Goal: Register for event/course

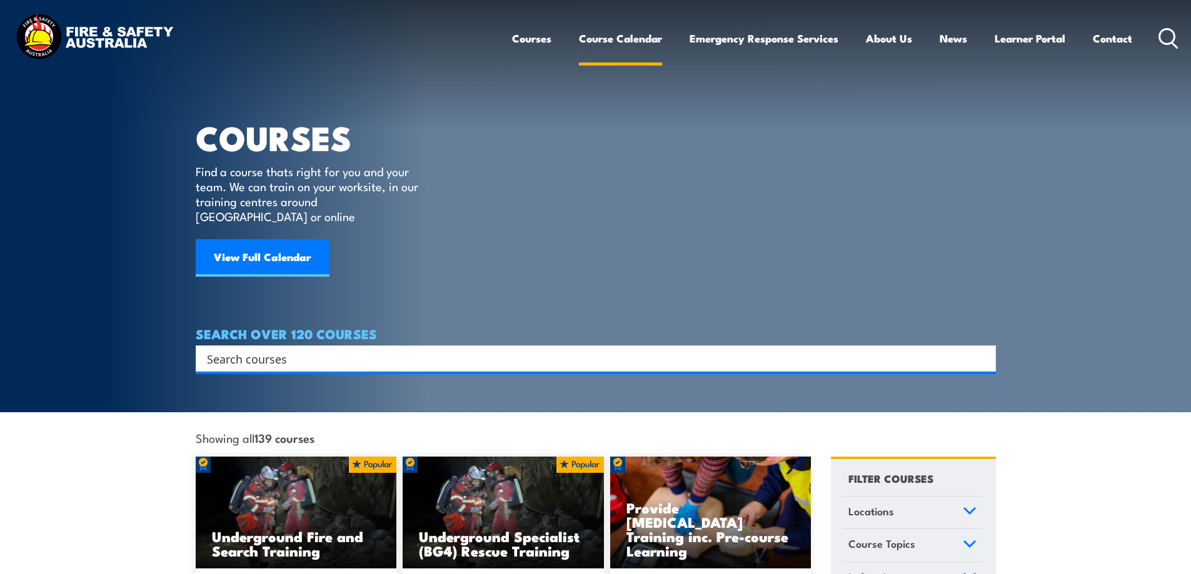
click at [616, 40] on link "Course Calendar" at bounding box center [620, 38] width 83 height 33
click at [614, 39] on link "Course Calendar" at bounding box center [620, 38] width 83 height 33
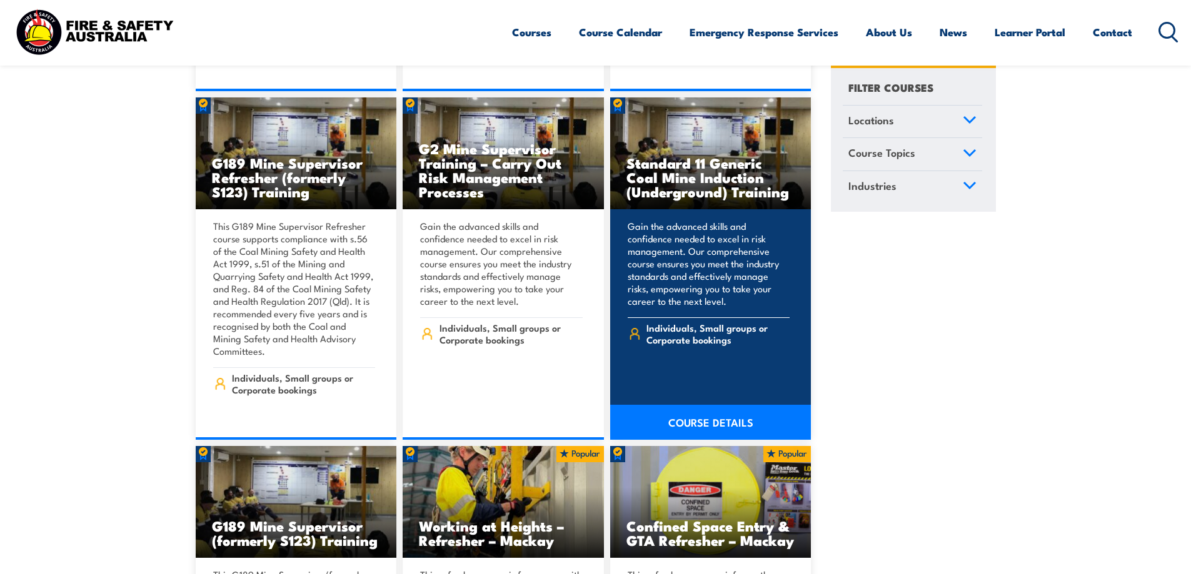
scroll to position [875, 0]
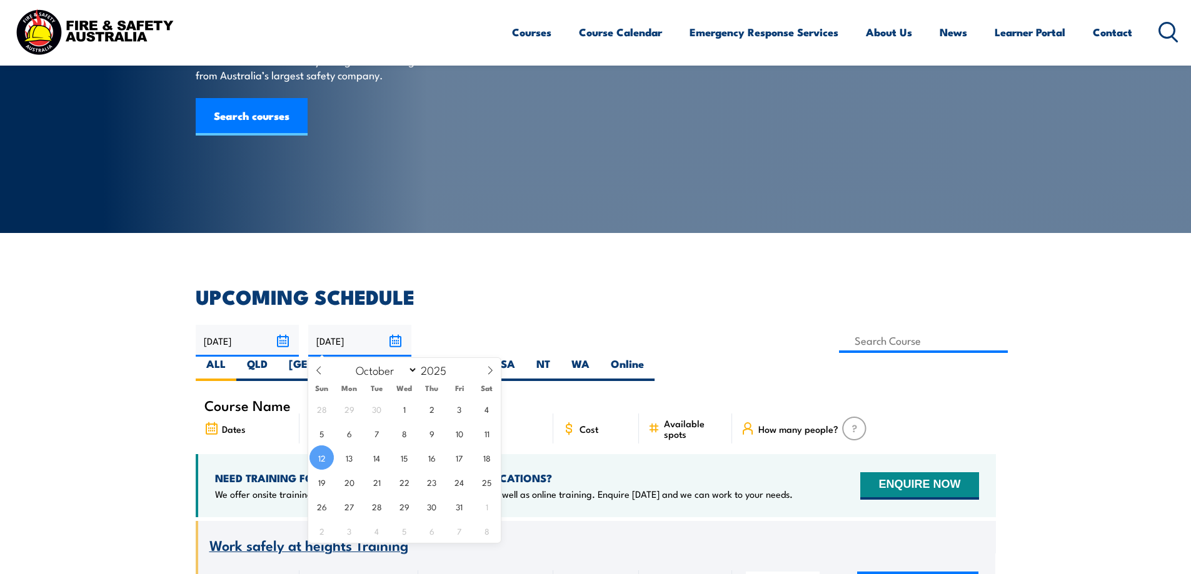
click at [401, 343] on input "12/10/2025" at bounding box center [359, 341] width 103 height 32
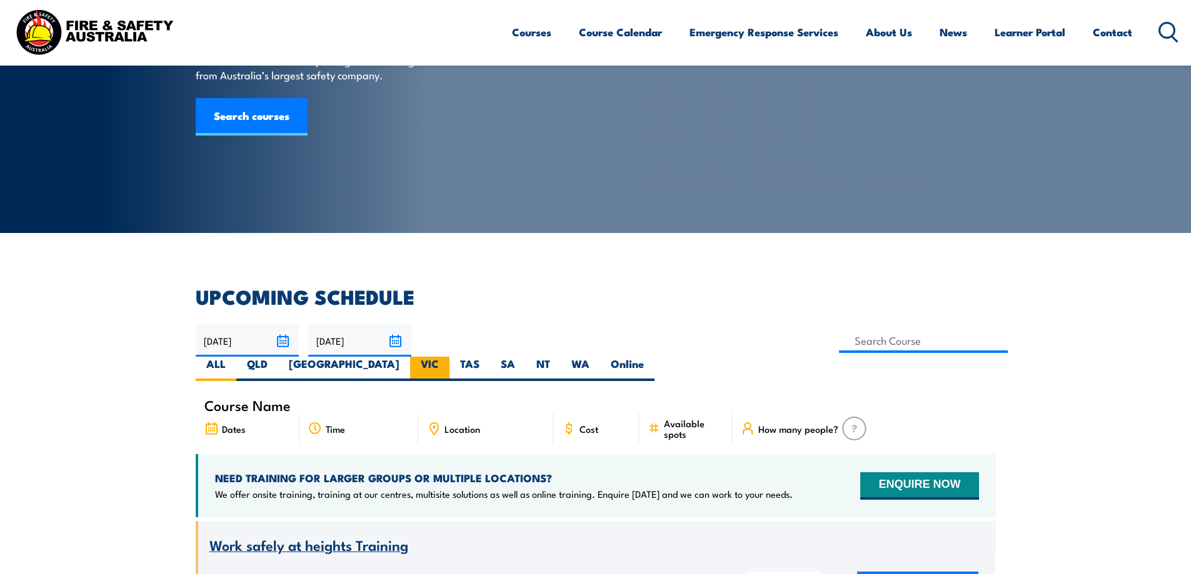
click at [449, 357] on label "VIC" at bounding box center [429, 369] width 39 height 24
click at [447, 357] on input "VIC" at bounding box center [443, 361] width 8 height 8
radio input "true"
click at [839, 332] on input at bounding box center [923, 341] width 169 height 24
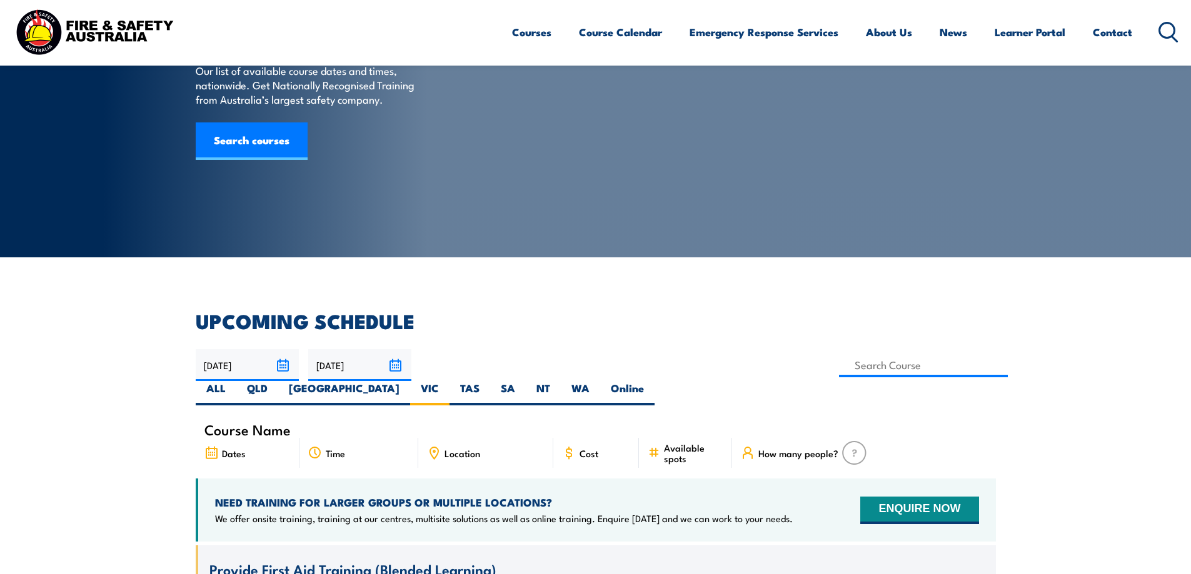
scroll to position [100, 0]
click at [839, 362] on input at bounding box center [923, 366] width 169 height 24
type input "Low Voltage Rescue and Provide CPR Training"
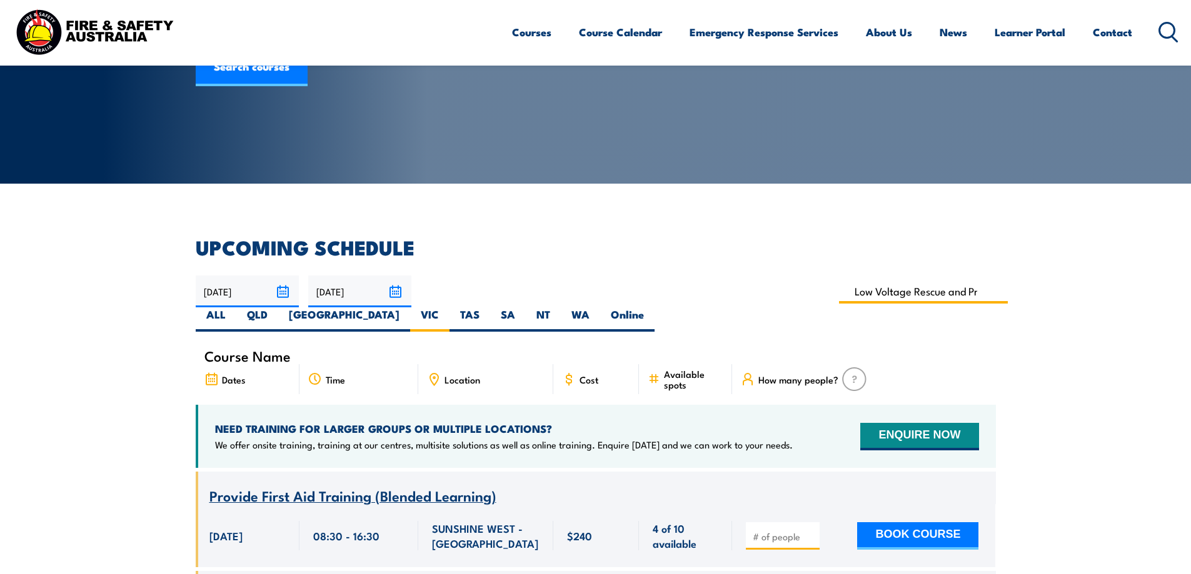
scroll to position [288, 0]
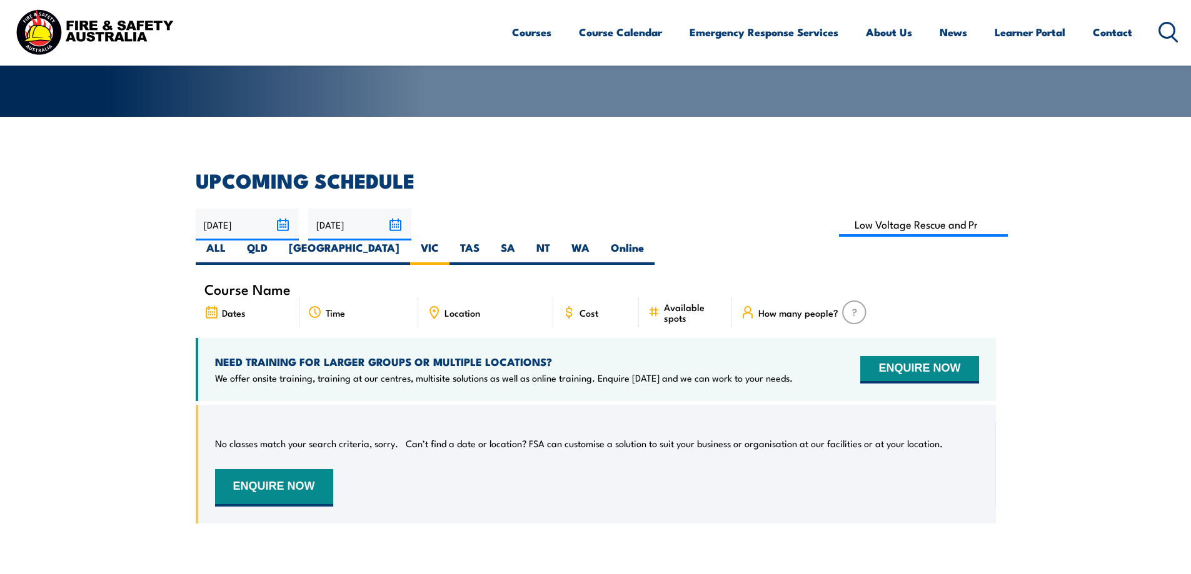
scroll to position [225, 0]
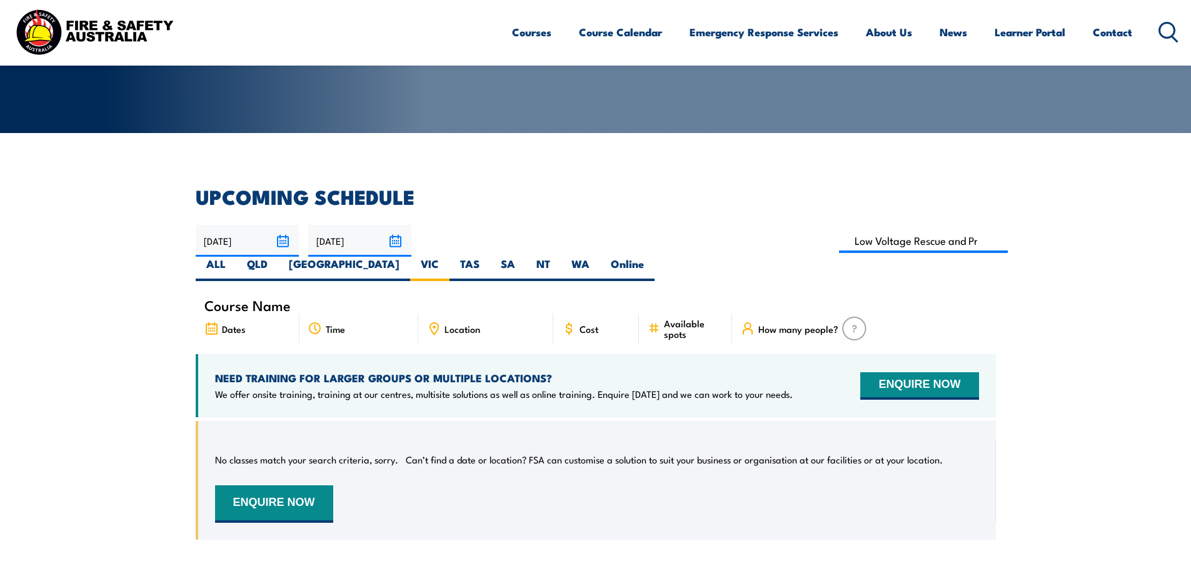
click at [399, 235] on input "[DATE]" at bounding box center [359, 241] width 103 height 32
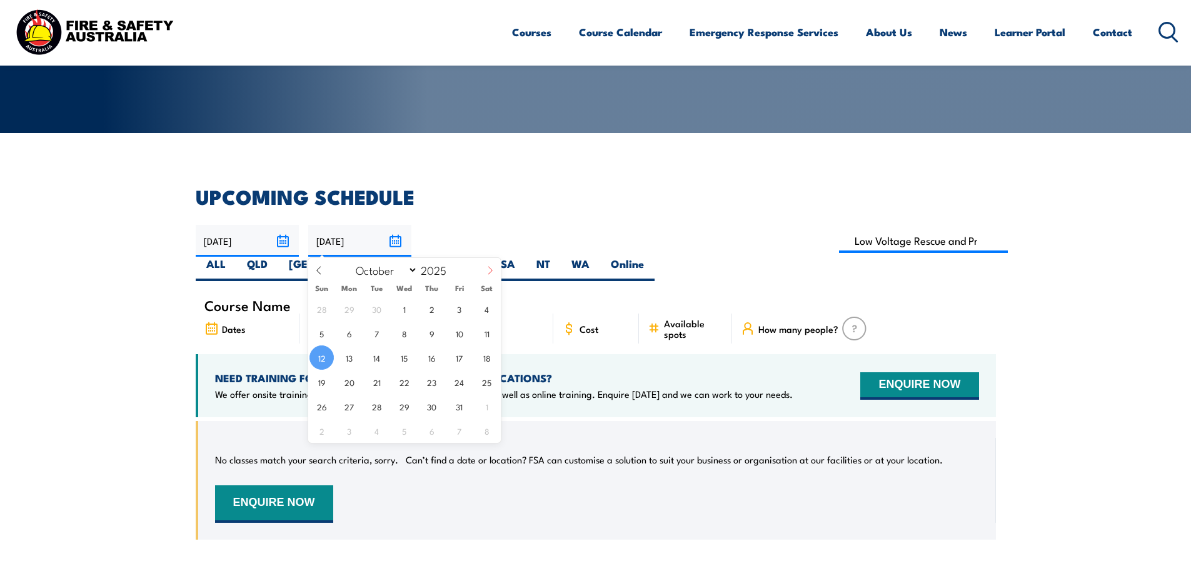
click at [486, 268] on icon at bounding box center [490, 270] width 9 height 9
select select "11"
click at [403, 408] on span "31" at bounding box center [404, 406] width 24 height 24
type input "31/12/2025"
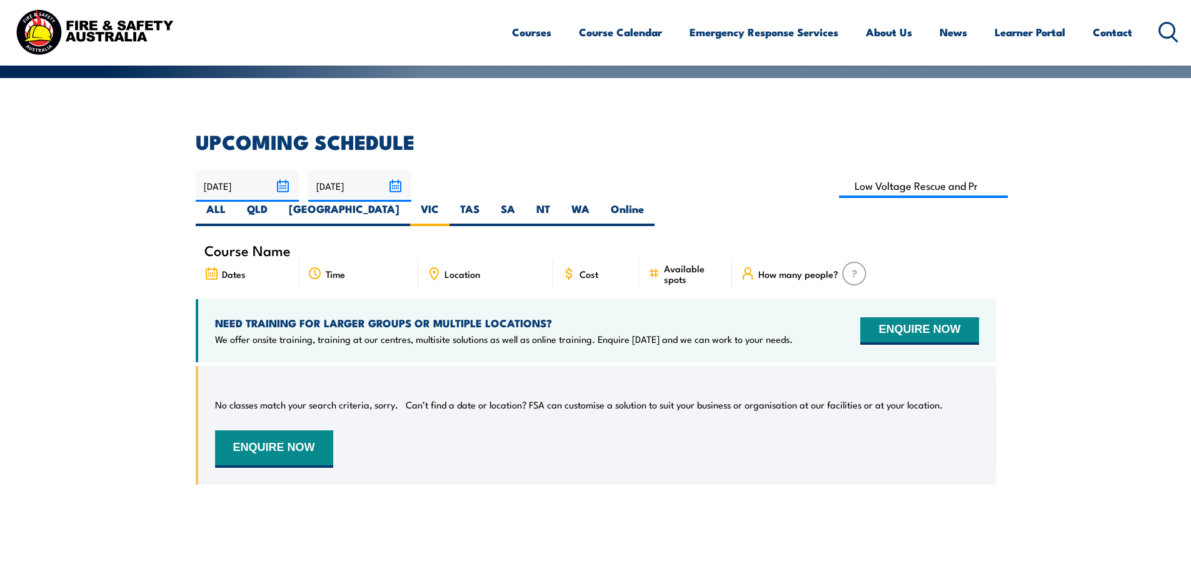
scroll to position [225, 0]
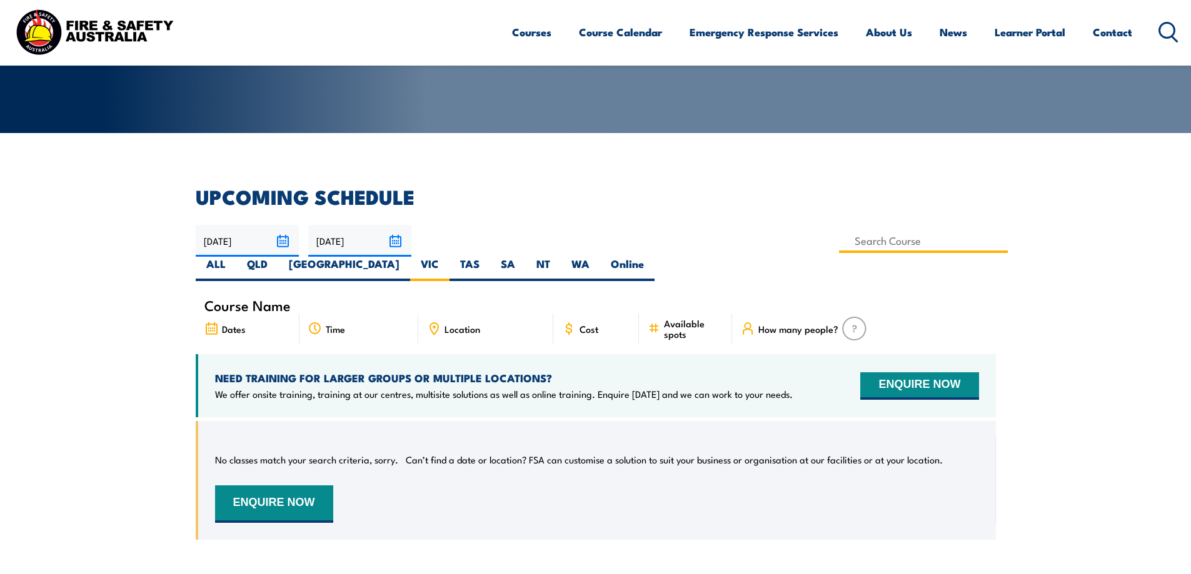
click at [839, 243] on input at bounding box center [923, 241] width 169 height 24
type input "Low Voltage Rescue and Provide CPR (with online Pre-requisite inc.)"
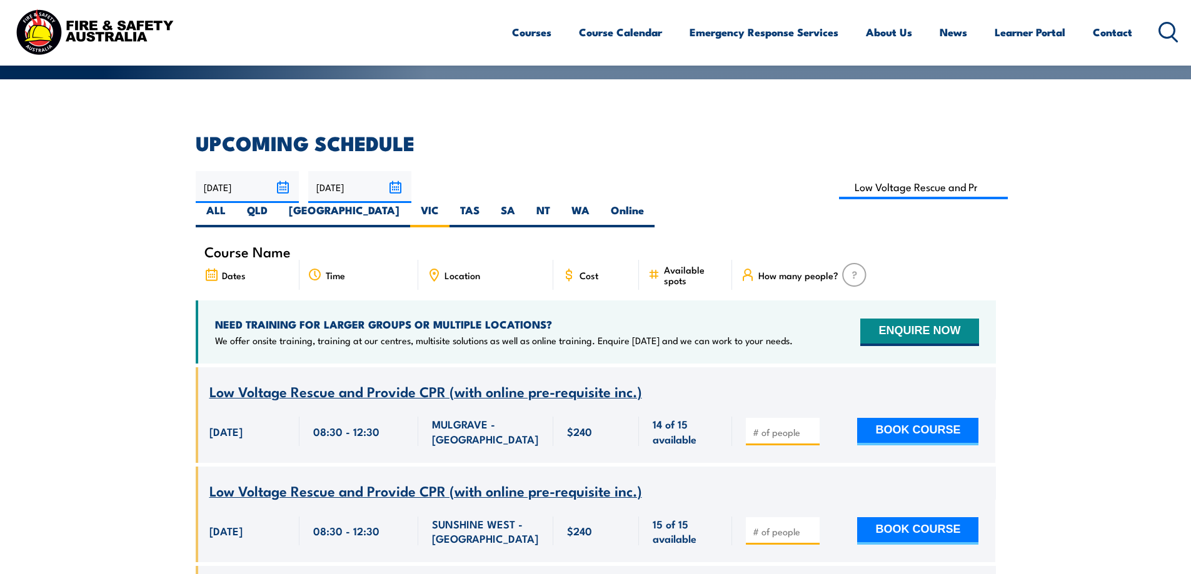
scroll to position [118, 0]
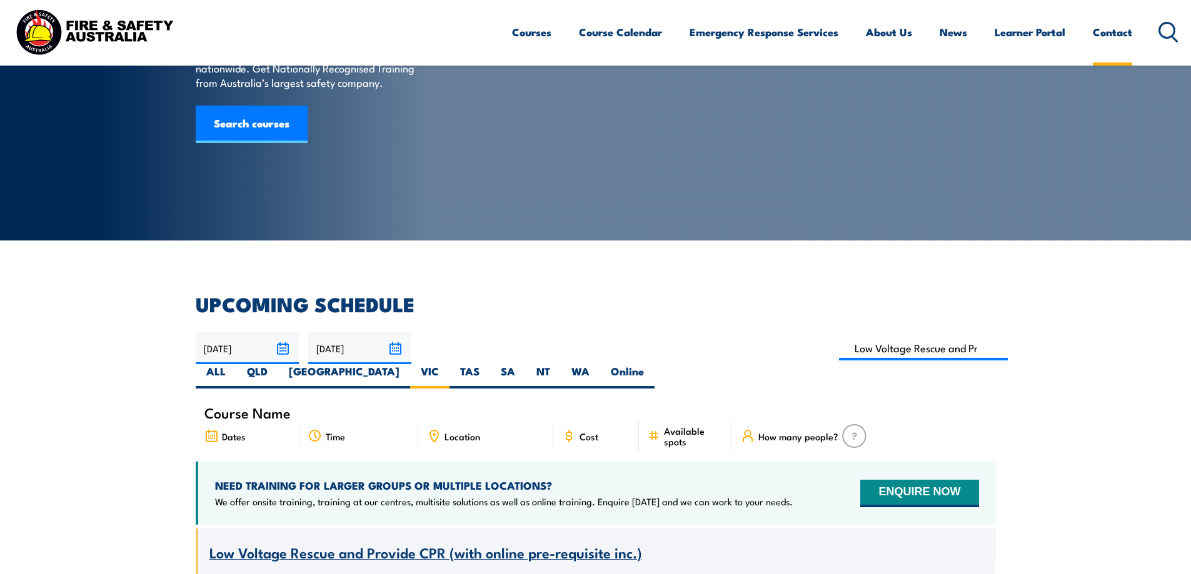
click at [1095, 31] on link "Contact" at bounding box center [1112, 32] width 39 height 33
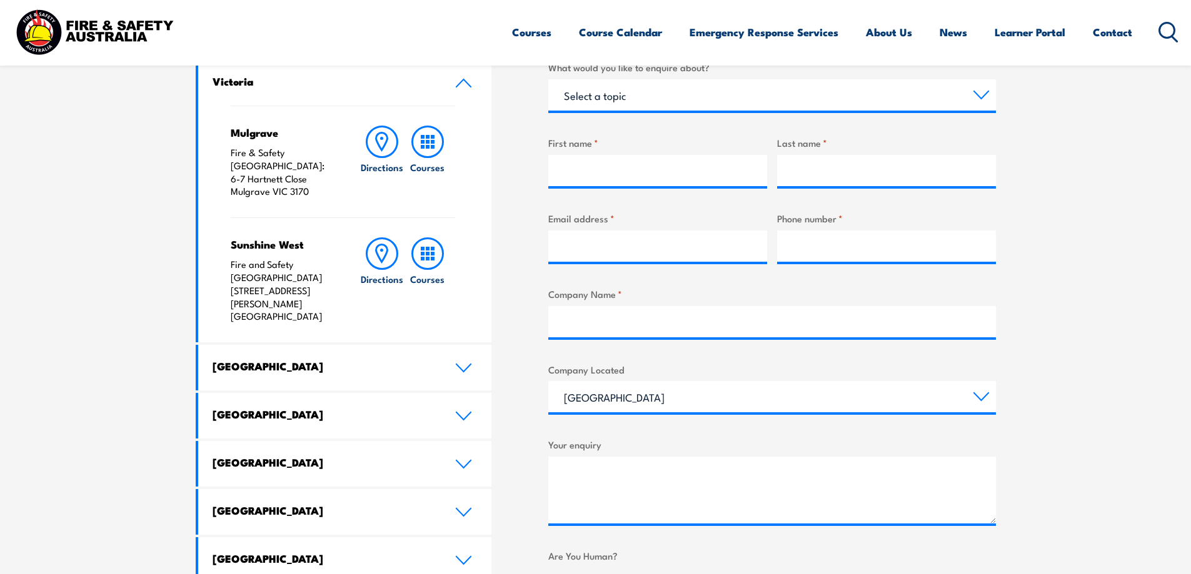
scroll to position [438, 0]
drag, startPoint x: 231, startPoint y: 265, endPoint x: 363, endPoint y: 290, distance: 134.2
click at [363, 290] on div "Sunshine West Fire and Safety [GEOGRAPHIC_DATA] [STREET_ADDRESS][PERSON_NAME] D…" at bounding box center [343, 280] width 225 height 125
